Goal: Task Accomplishment & Management: Complete application form

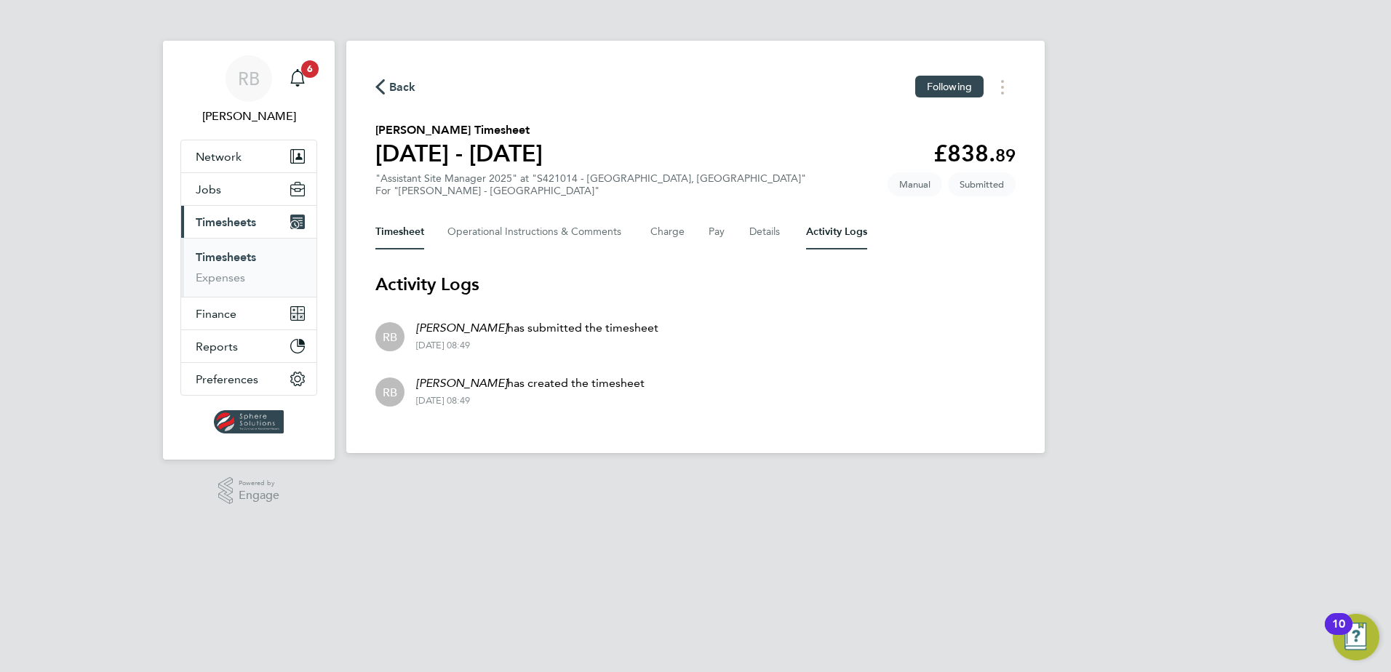
click at [420, 224] on button "Timesheet" at bounding box center [400, 232] width 49 height 35
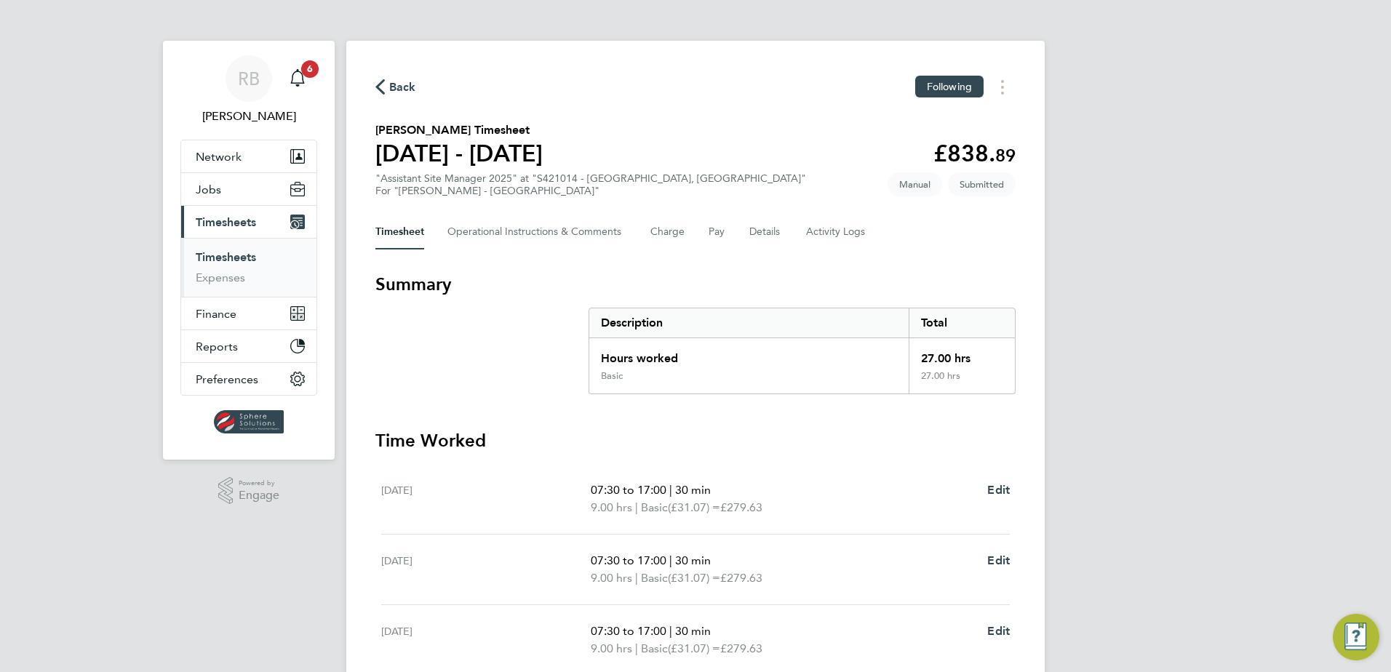
click at [1156, 349] on div "RB Rob Bennett Notifications 6 Applications: Network Team Members Businesses Si…" at bounding box center [695, 402] width 1391 height 804
click at [558, 227] on Comments-tab "Operational Instructions & Comments" at bounding box center [538, 232] width 180 height 35
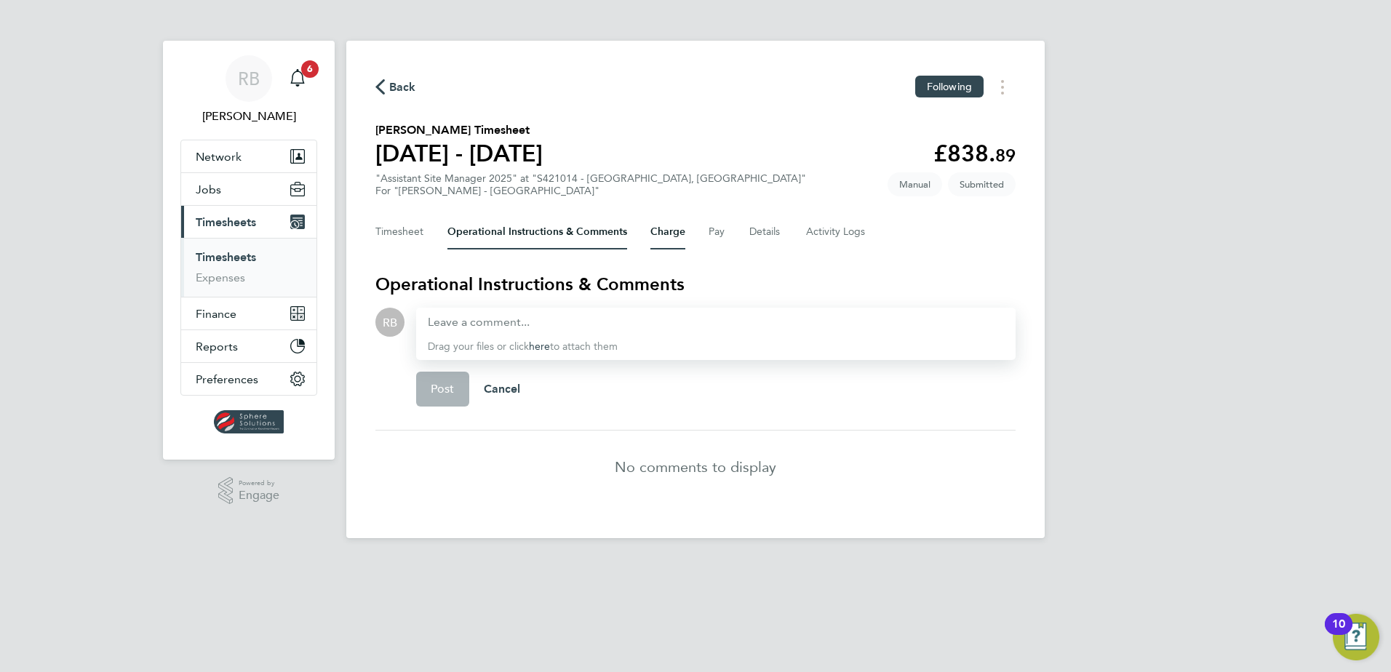
click at [659, 237] on button "Charge" at bounding box center [668, 232] width 35 height 35
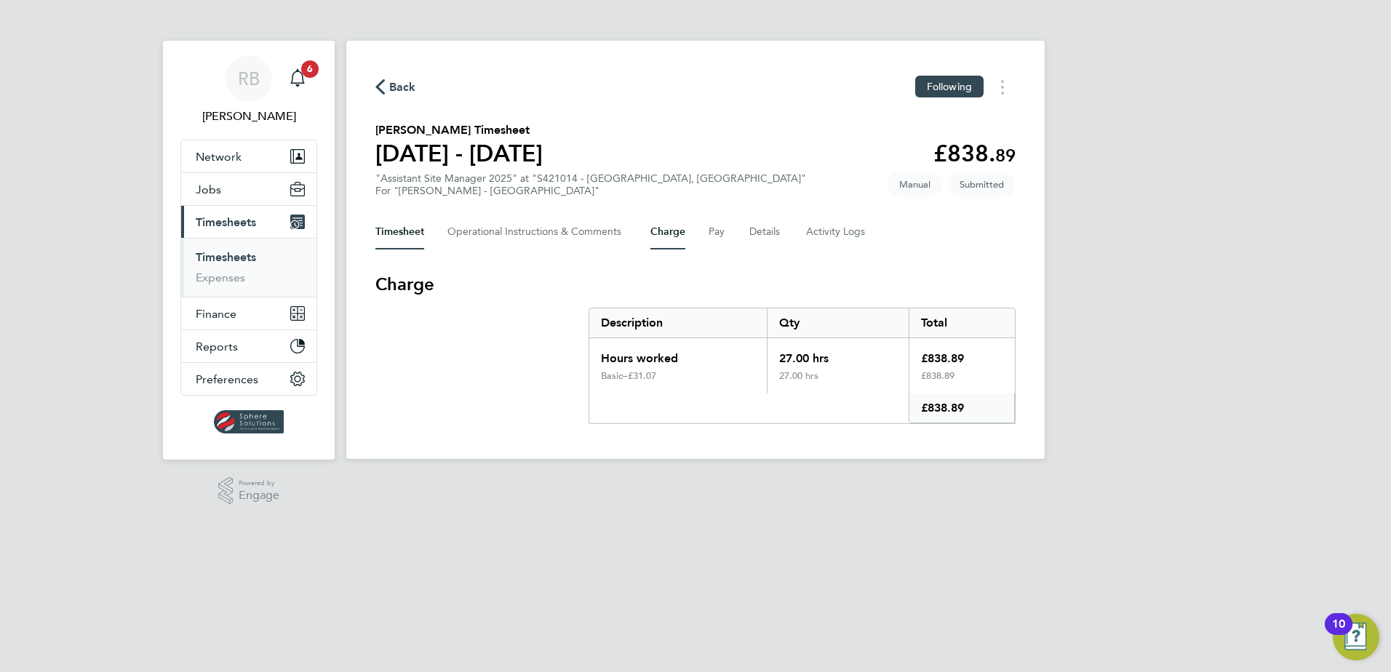
click at [405, 239] on button "Timesheet" at bounding box center [400, 232] width 49 height 35
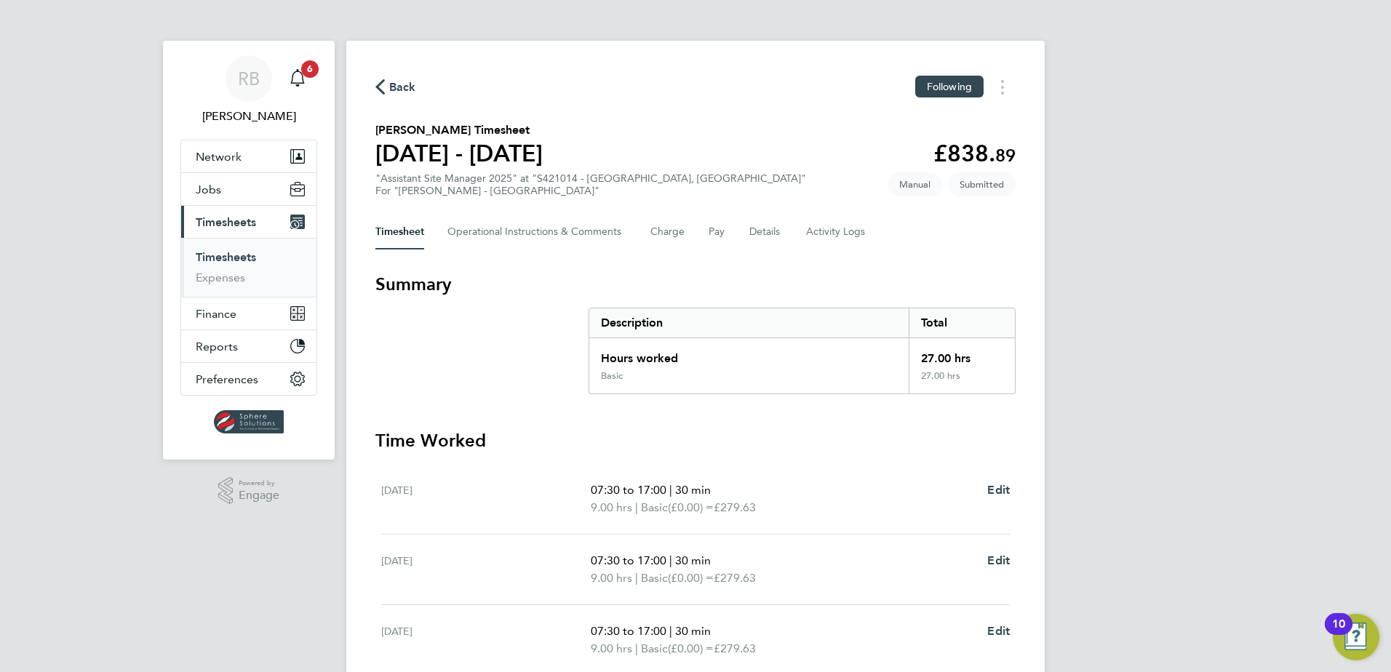
click at [226, 259] on link "Timesheets" at bounding box center [226, 257] width 60 height 14
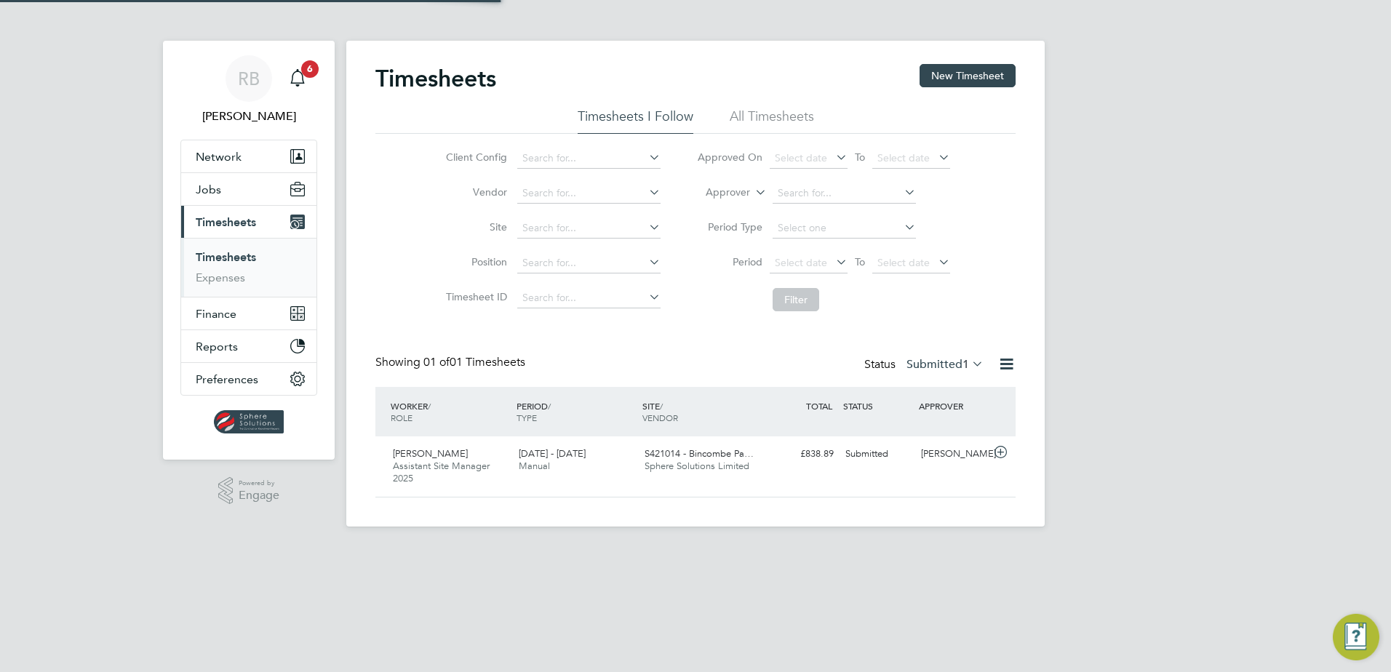
scroll to position [37, 127]
click at [961, 79] on button "New Timesheet" at bounding box center [968, 75] width 96 height 23
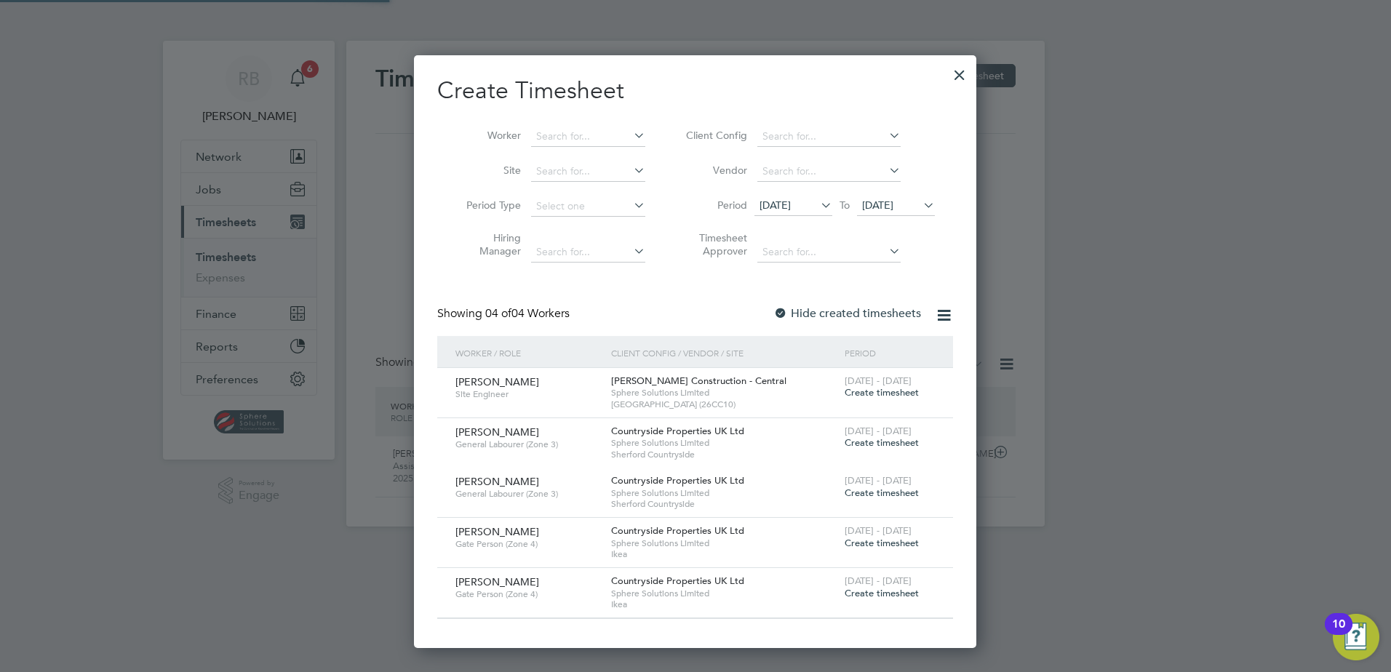
scroll to position [593, 563]
click at [579, 138] on input at bounding box center [588, 137] width 114 height 20
click at [579, 148] on li "Roy Wa rd" at bounding box center [593, 156] width 125 height 20
type input "Roy Ward"
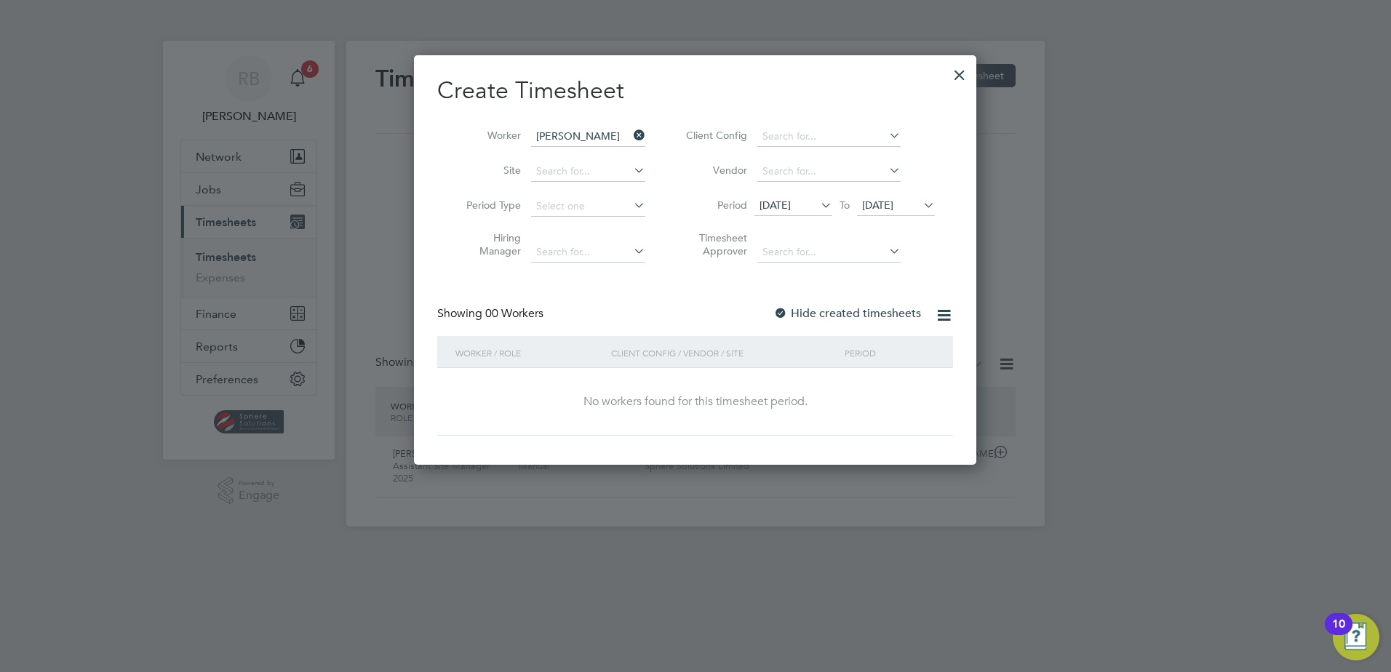
click at [854, 311] on label "Hide created timesheets" at bounding box center [848, 313] width 148 height 15
drag, startPoint x: 878, startPoint y: 211, endPoint x: 958, endPoint y: 231, distance: 81.9
click at [880, 211] on span "19 Aug 2025" at bounding box center [877, 205] width 31 height 13
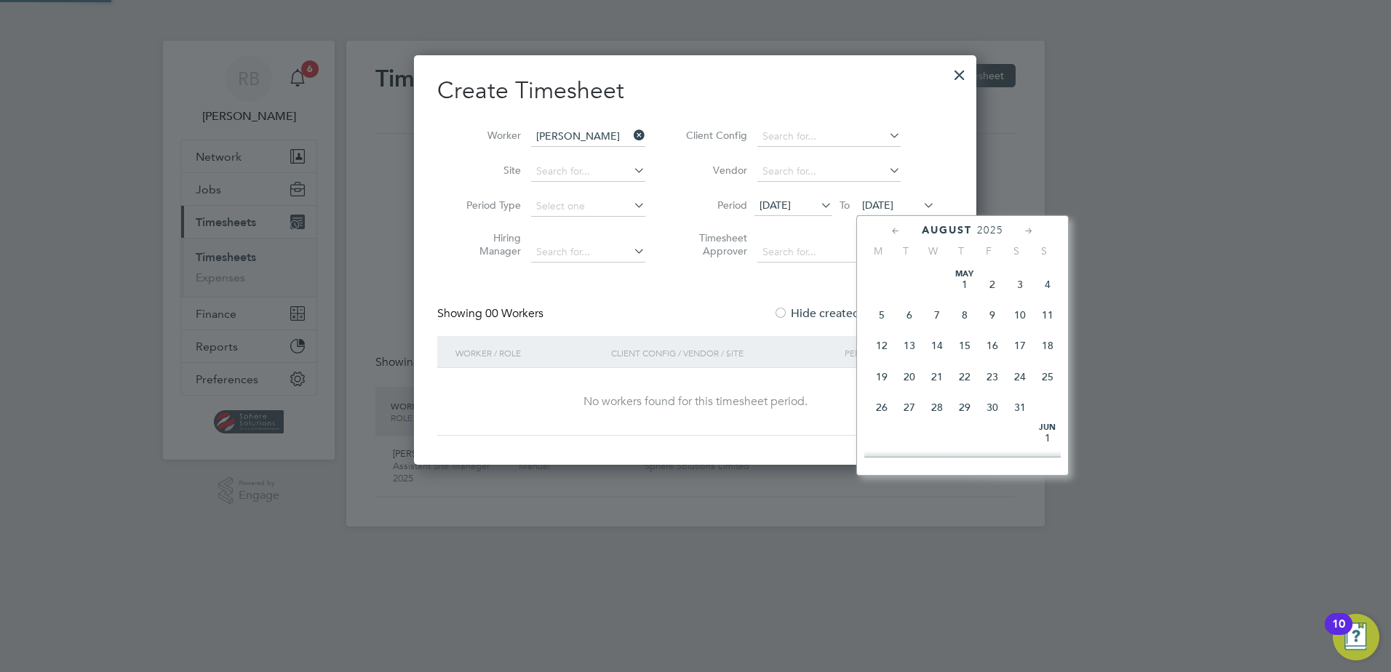
scroll to position [536, 0]
click at [1034, 372] on span "31" at bounding box center [1048, 363] width 28 height 28
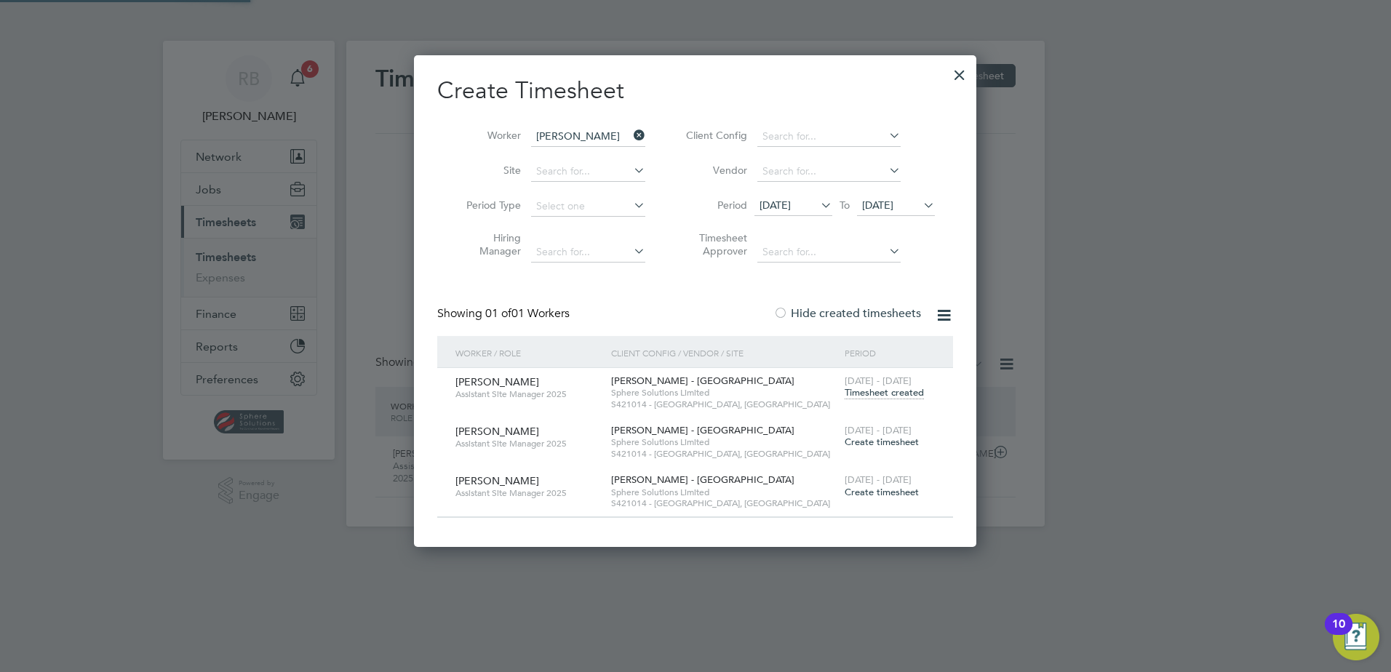
scroll to position [491, 563]
click at [910, 397] on span "Timesheet created" at bounding box center [884, 392] width 79 height 13
